Goal: Book appointment/travel/reservation

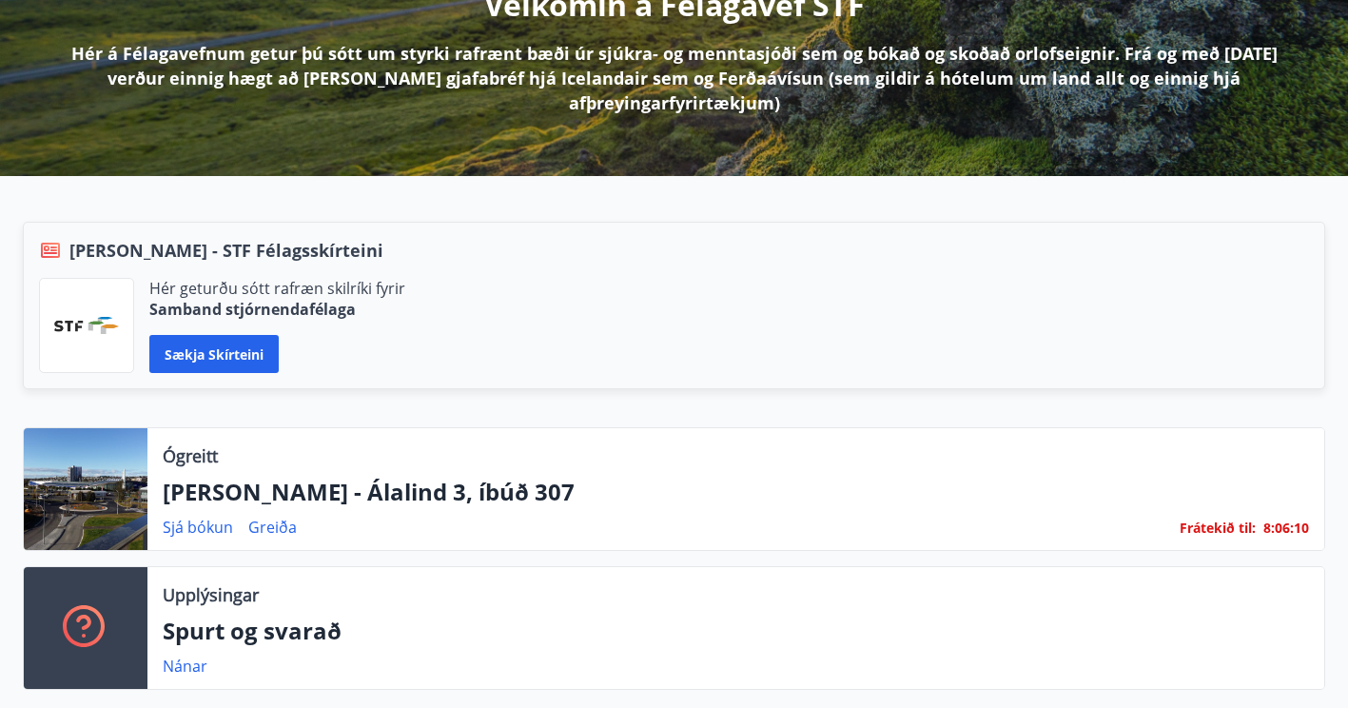
scroll to position [277, 0]
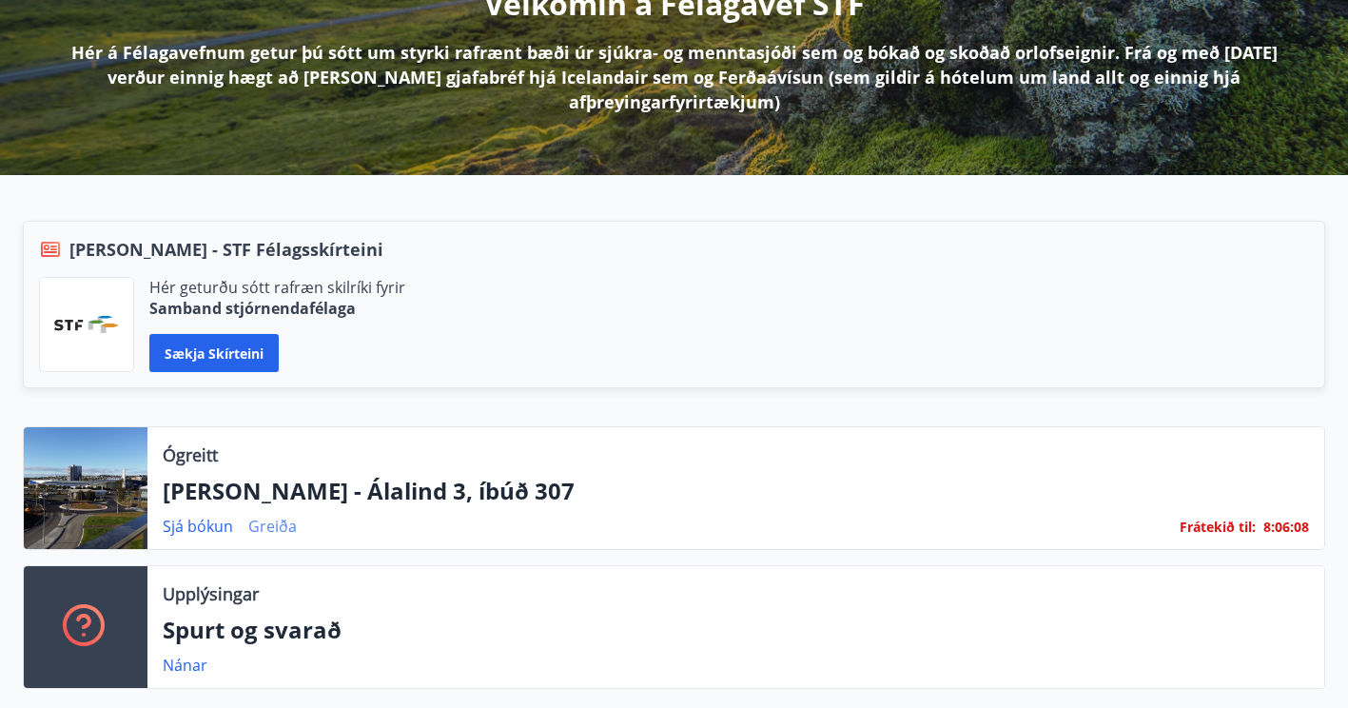
click at [271, 528] on link "Greiða" at bounding box center [272, 526] width 49 height 21
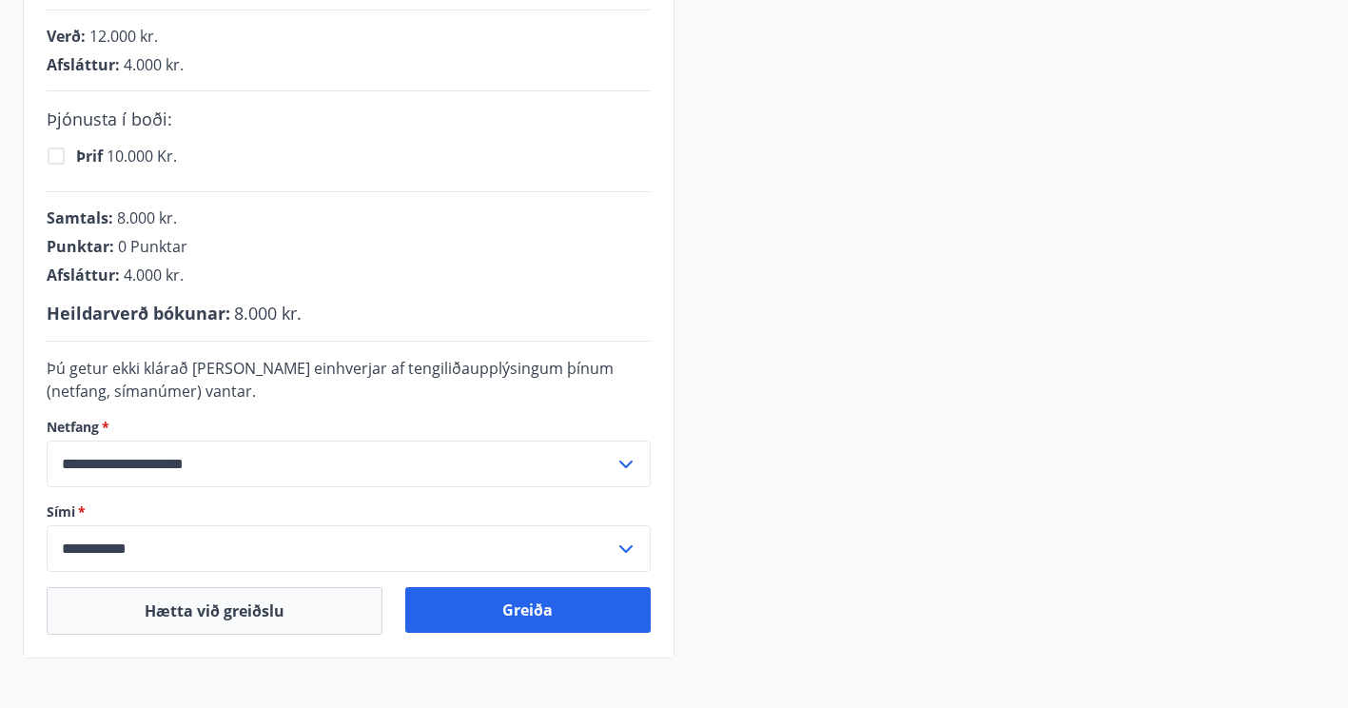
scroll to position [472, 0]
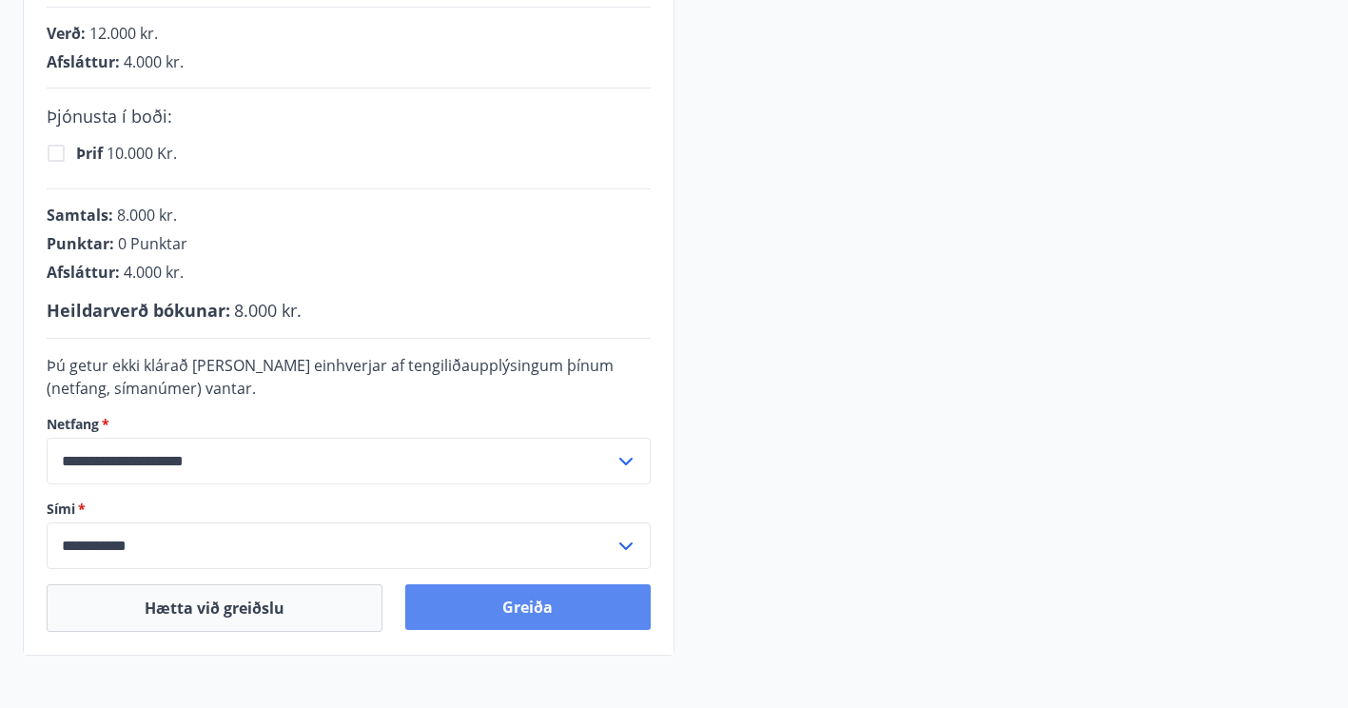
click at [438, 598] on button "Greiða" at bounding box center [527, 607] width 245 height 46
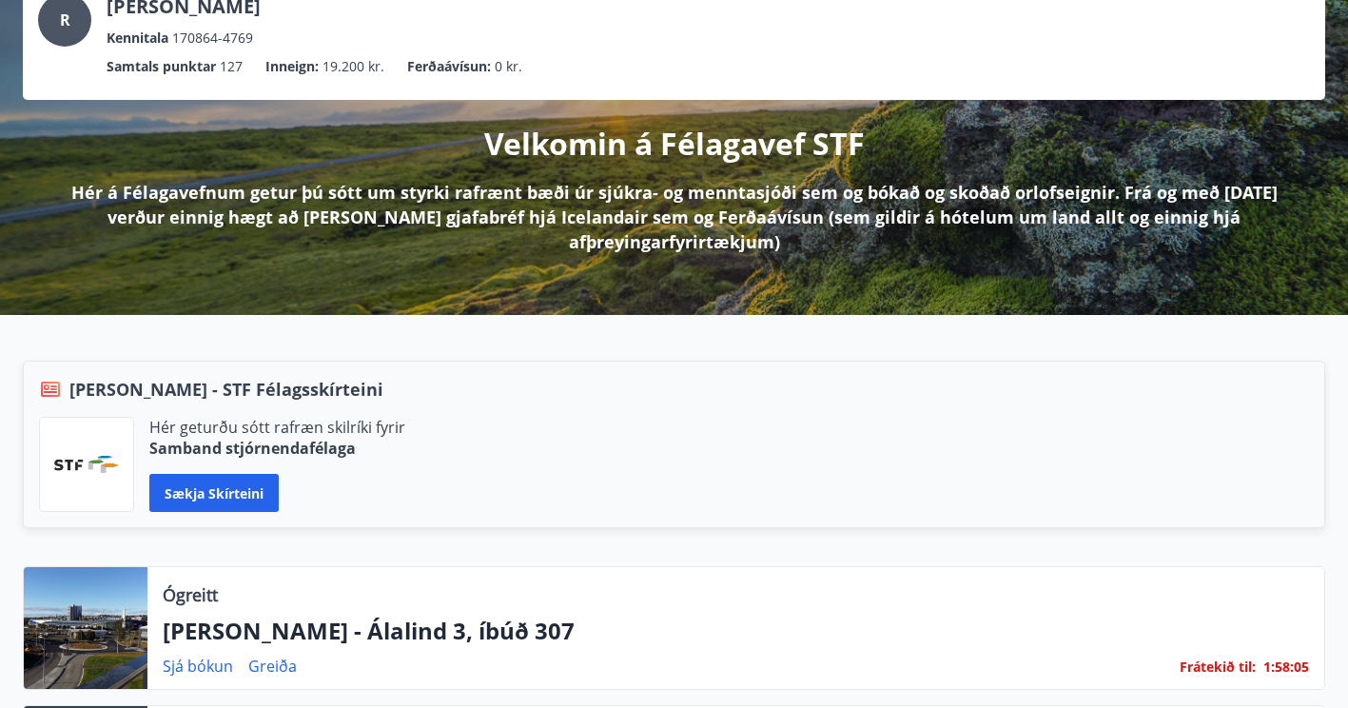
scroll to position [138, 0]
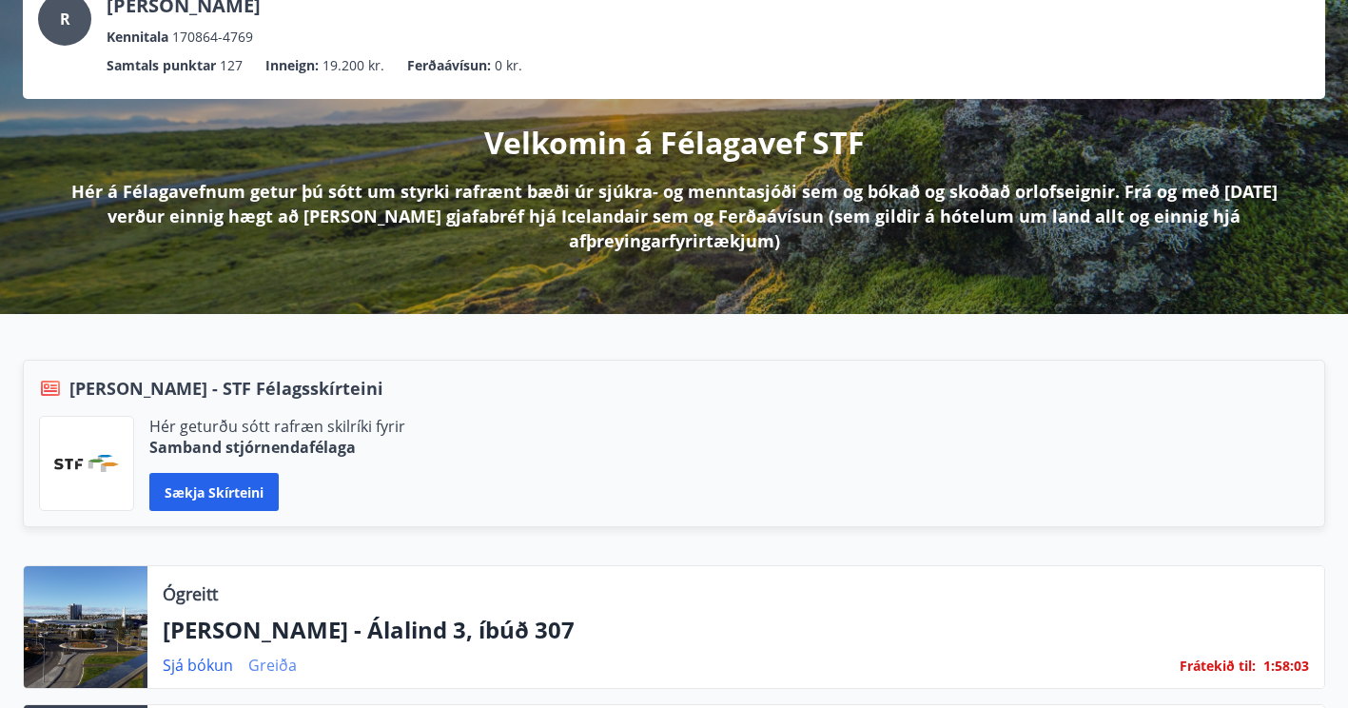
click at [278, 669] on link "Greiða" at bounding box center [272, 665] width 49 height 21
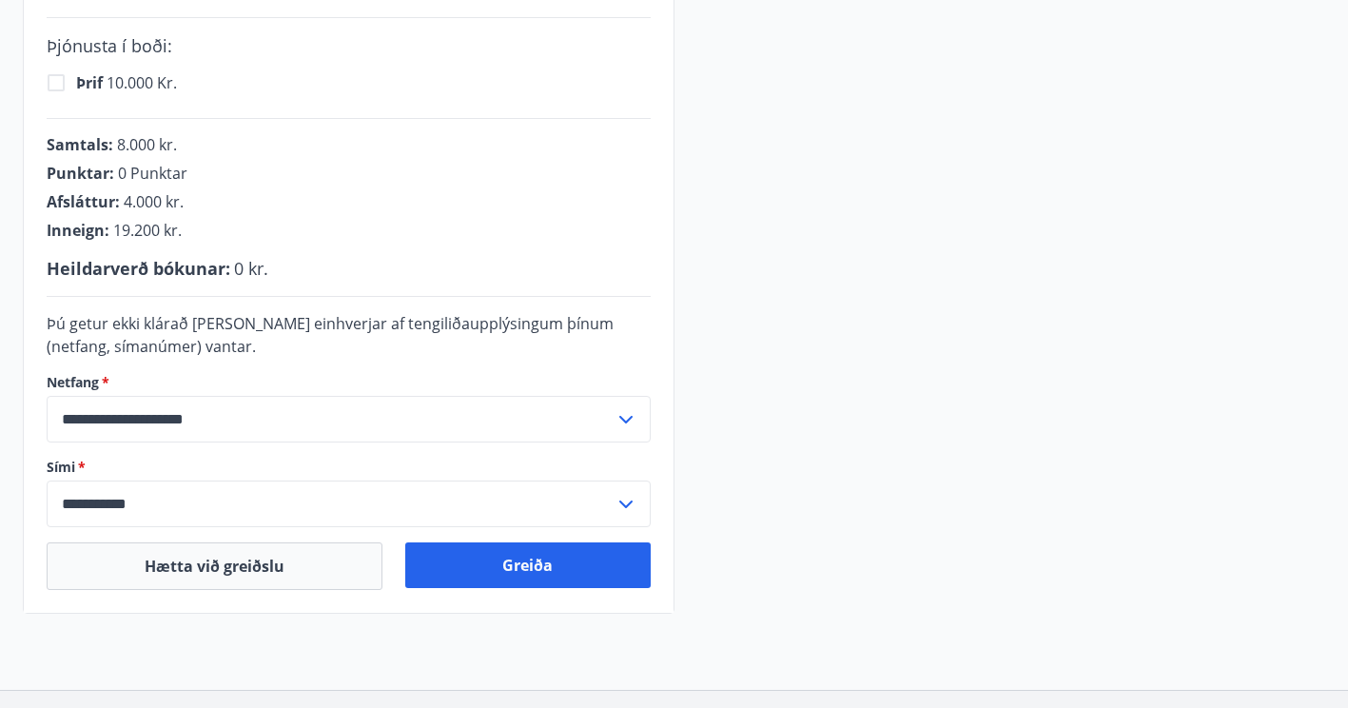
scroll to position [683, 0]
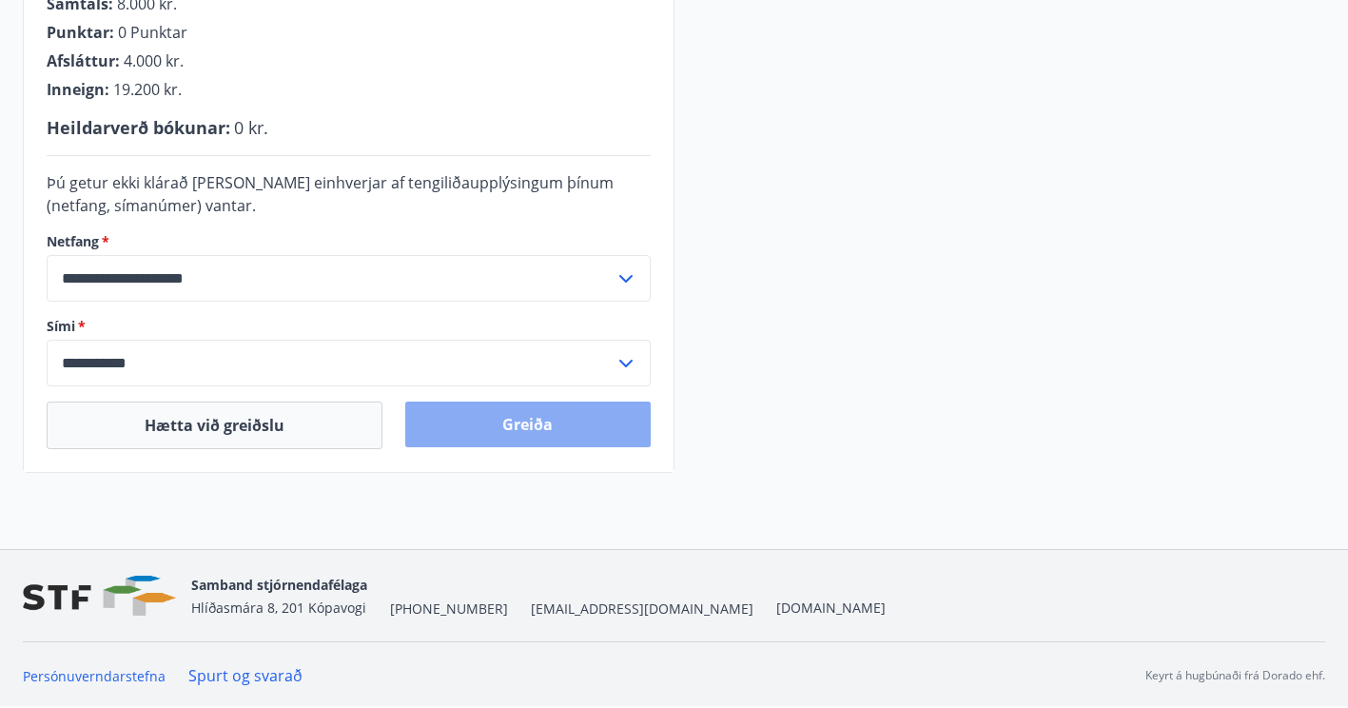
click at [454, 433] on button "Greiða" at bounding box center [527, 425] width 245 height 46
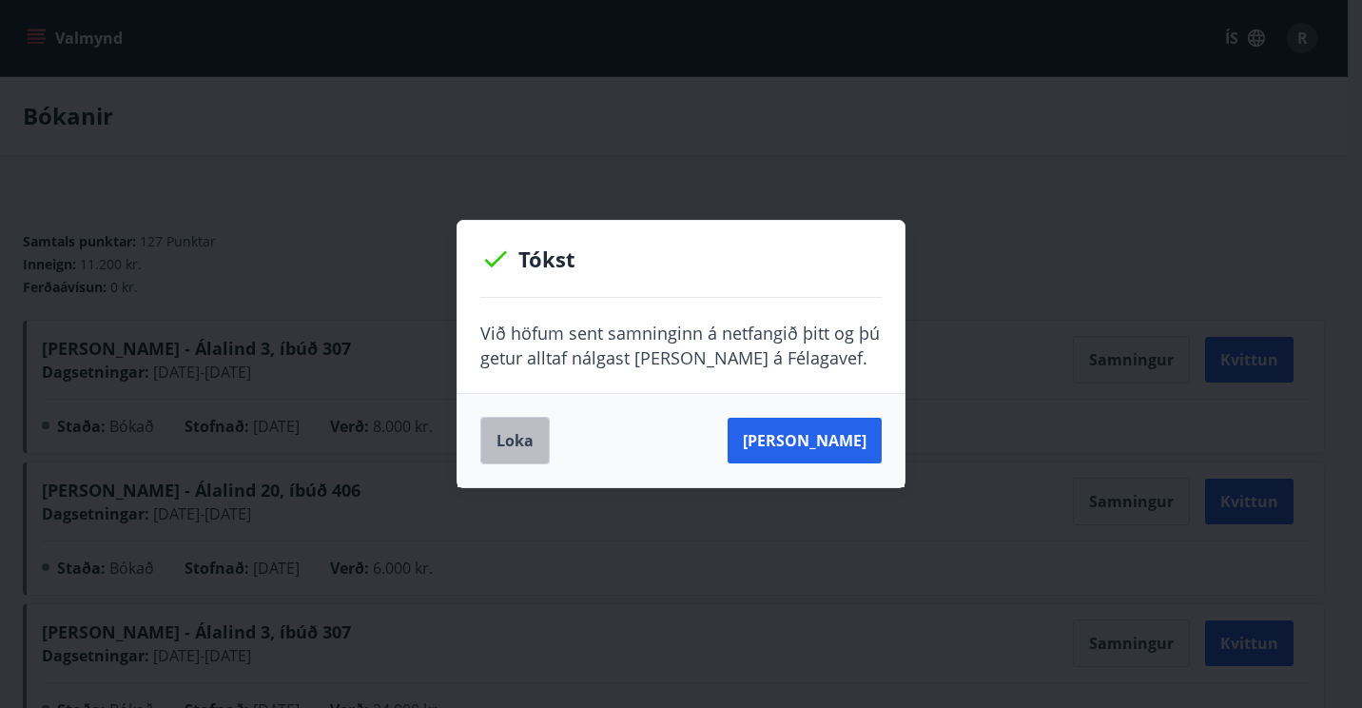
click at [502, 449] on button "Loka" at bounding box center [514, 441] width 69 height 48
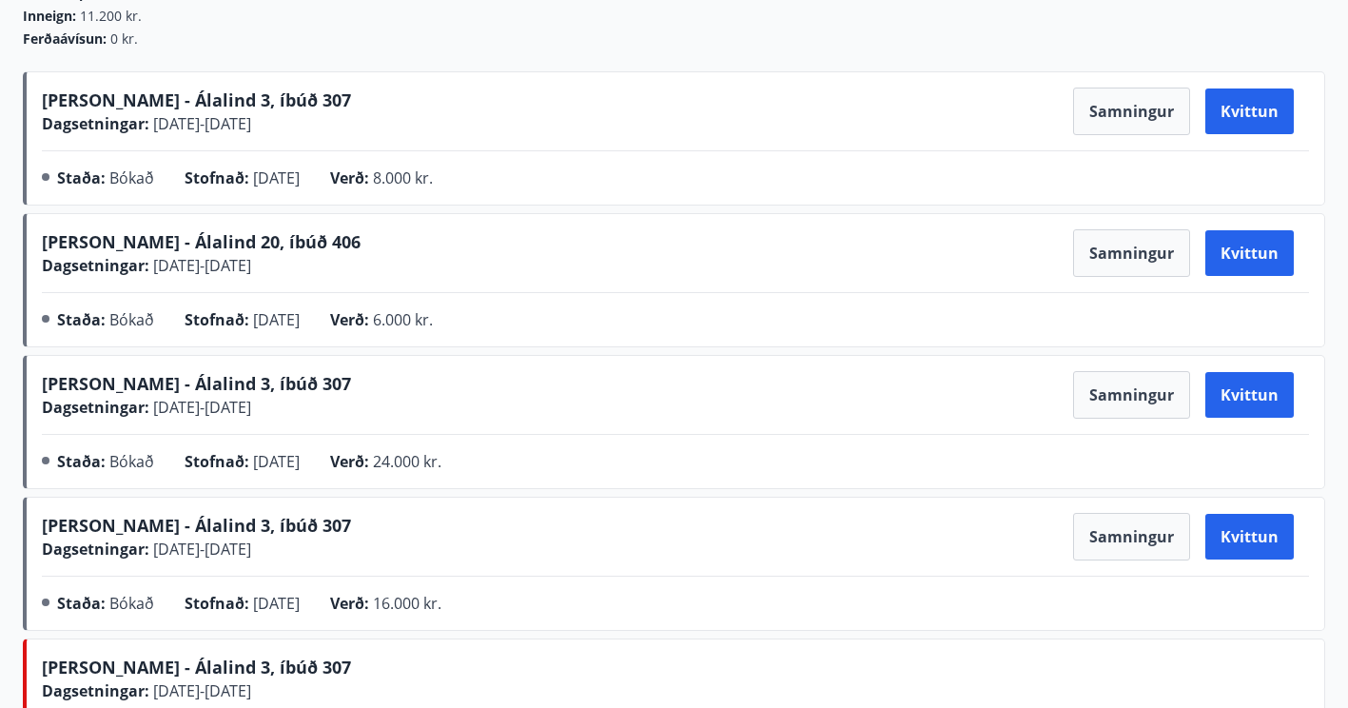
scroll to position [249, 0]
